Goal: Information Seeking & Learning: Learn about a topic

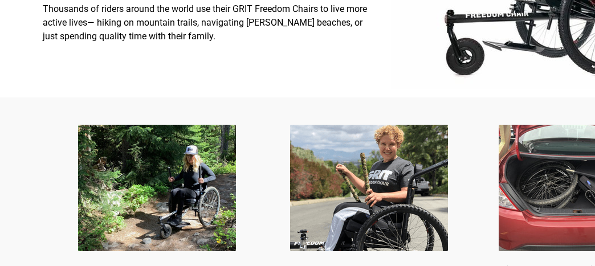
select select "CA"
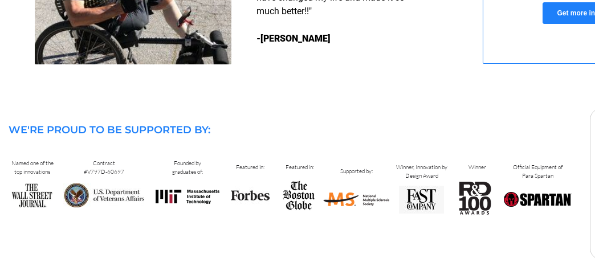
scroll to position [1230, 0]
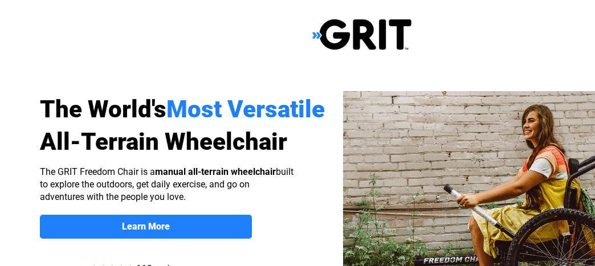
select select "CA"
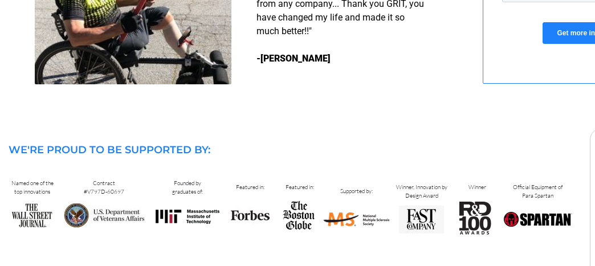
scroll to position [1230, 0]
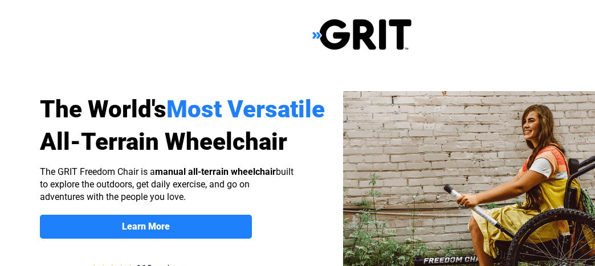
select select "CA"
click at [155, 224] on strong "Learn More" at bounding box center [146, 226] width 48 height 11
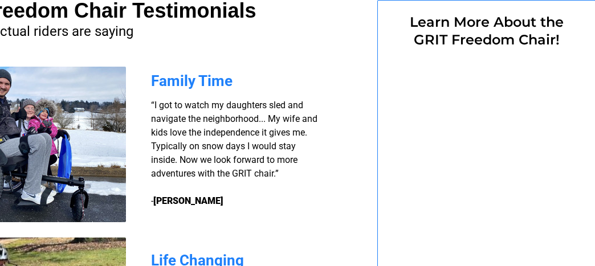
scroll to position [883, 105]
select select "CA"
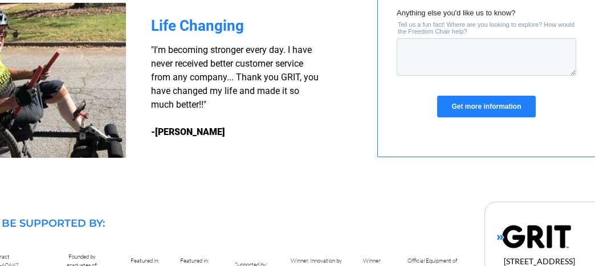
scroll to position [1168, 105]
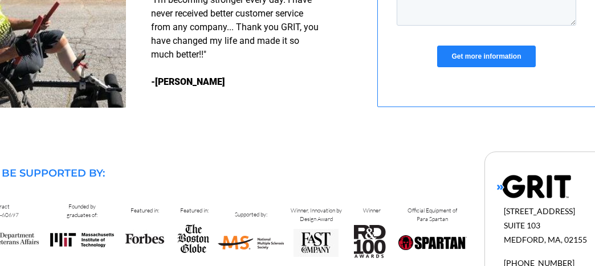
click at [538, 192] on img at bounding box center [534, 186] width 74 height 24
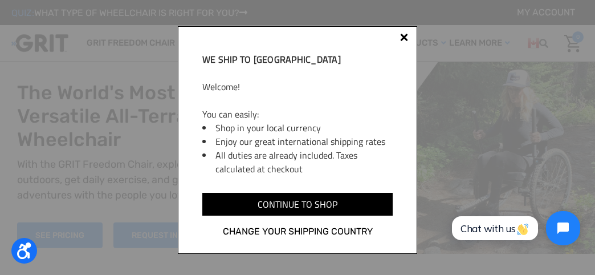
drag, startPoint x: 494, startPoint y: 230, endPoint x: 578, endPoint y: 430, distance: 216.7
click at [493, 230] on span "Chat with us" at bounding box center [494, 228] width 69 height 12
